Goal: Book appointment/travel/reservation

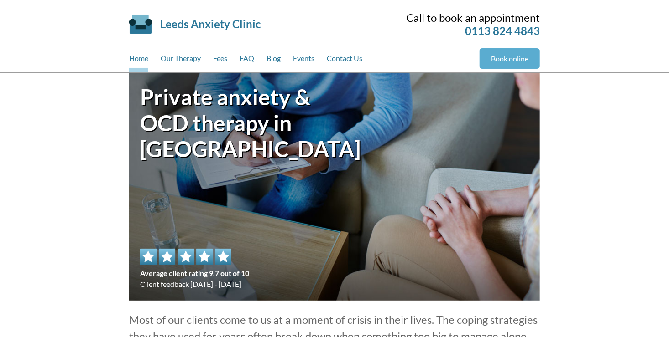
click at [519, 58] on link "Book online" at bounding box center [509, 58] width 60 height 21
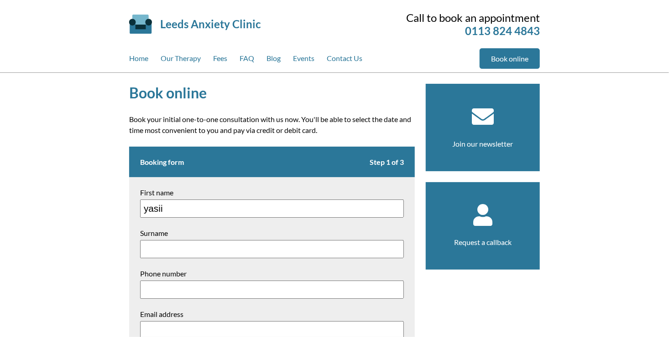
type input "yasiin"
type input "shareef"
type input "07307199834"
type input "[EMAIL_ADDRESS][DOMAIN_NAME]"
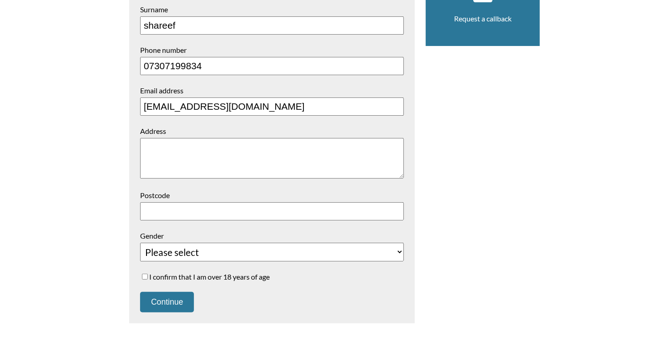
scroll to position [223, 0]
type input "yasiin"
click at [197, 148] on textarea "Address" at bounding box center [272, 159] width 264 height 41
type textarea "[STREET_ADDRESS]"
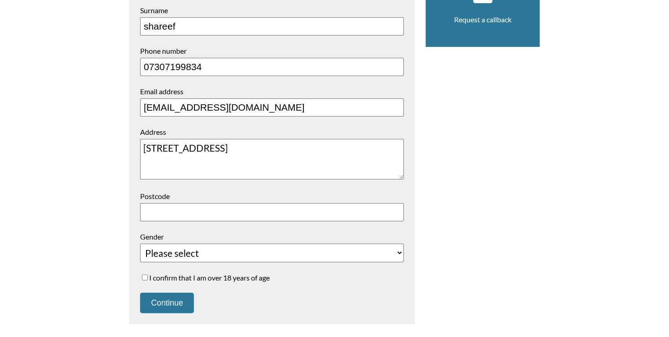
type input "LS9 6JN"
click at [196, 258] on select "Please select Female Male Unspecified Prefer not to say" at bounding box center [272, 253] width 264 height 19
select select "Male"
click at [140, 244] on select "Please select Female Male Unspecified Prefer not to say" at bounding box center [272, 253] width 264 height 19
click at [152, 280] on label "I confirm that I am over 18 years of age" at bounding box center [272, 278] width 264 height 9
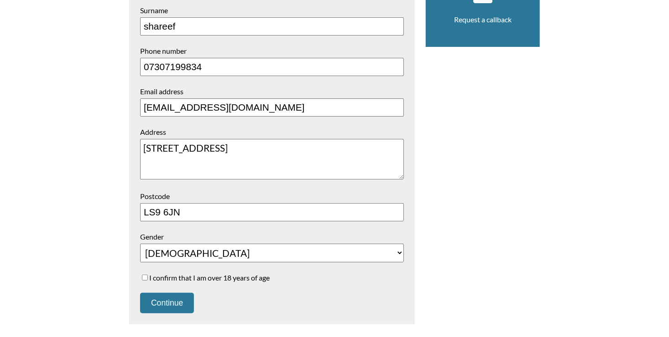
click at [148, 280] on input "I confirm that I am over 18 years of age" at bounding box center [145, 278] width 6 height 6
checkbox input "true"
click at [162, 301] on button "Continue" at bounding box center [167, 303] width 54 height 21
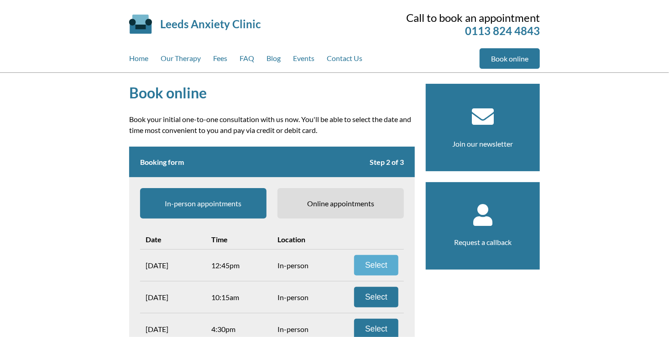
click at [367, 267] on button "Select" at bounding box center [376, 265] width 44 height 21
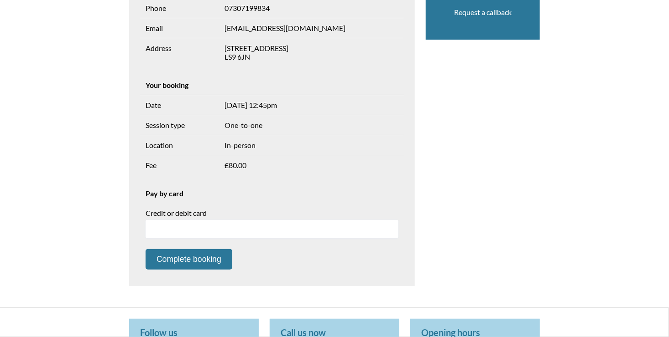
scroll to position [254, 0]
